Goal: Task Accomplishment & Management: Use online tool/utility

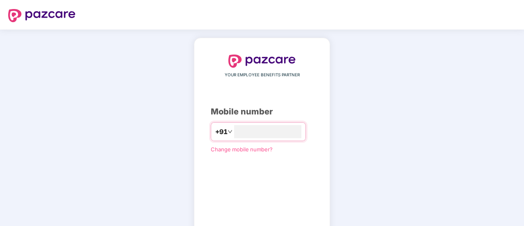
type input "**********"
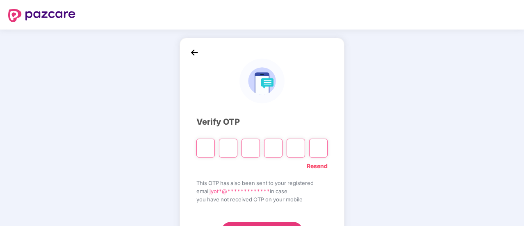
type input "*"
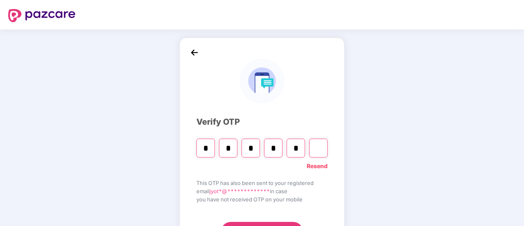
type input "*"
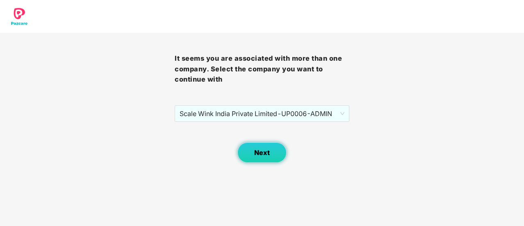
click at [262, 148] on button "Next" at bounding box center [262, 152] width 49 height 21
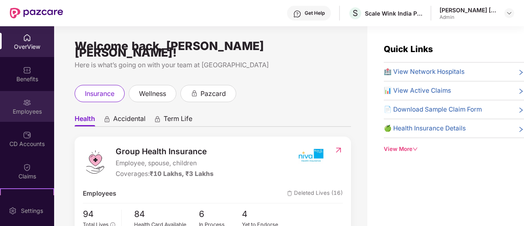
click at [31, 112] on div "Employees" at bounding box center [27, 111] width 54 height 8
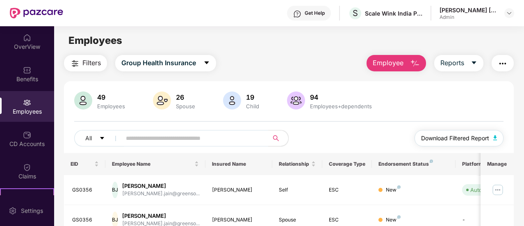
click at [470, 137] on span "Download Filtered Report" at bounding box center [455, 138] width 68 height 9
